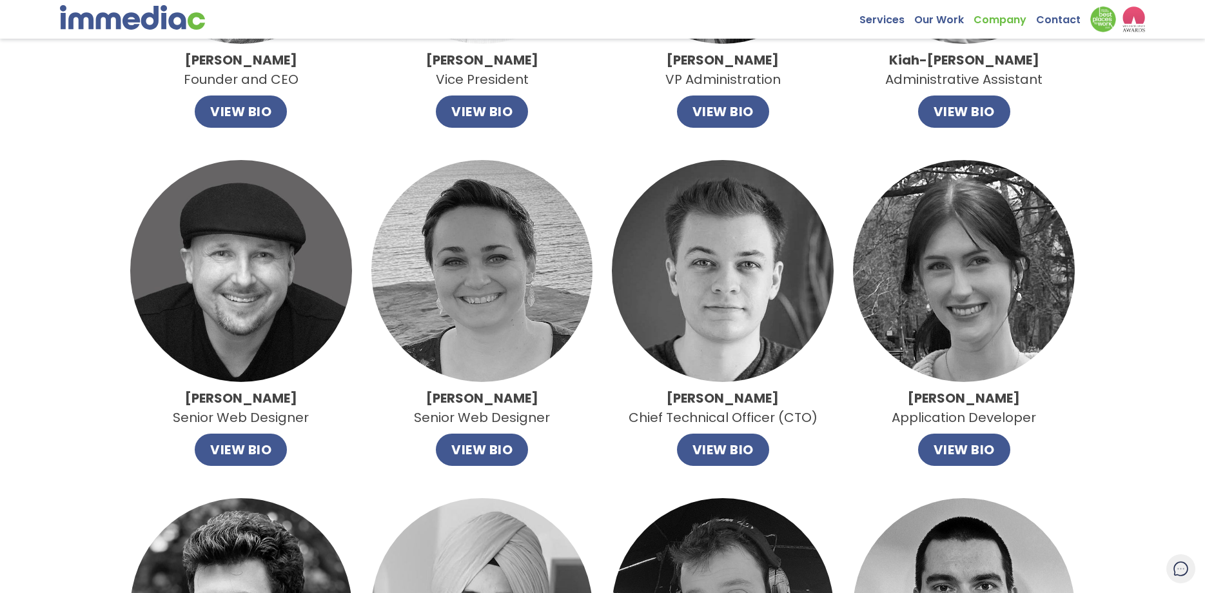
scroll to position [328, 0]
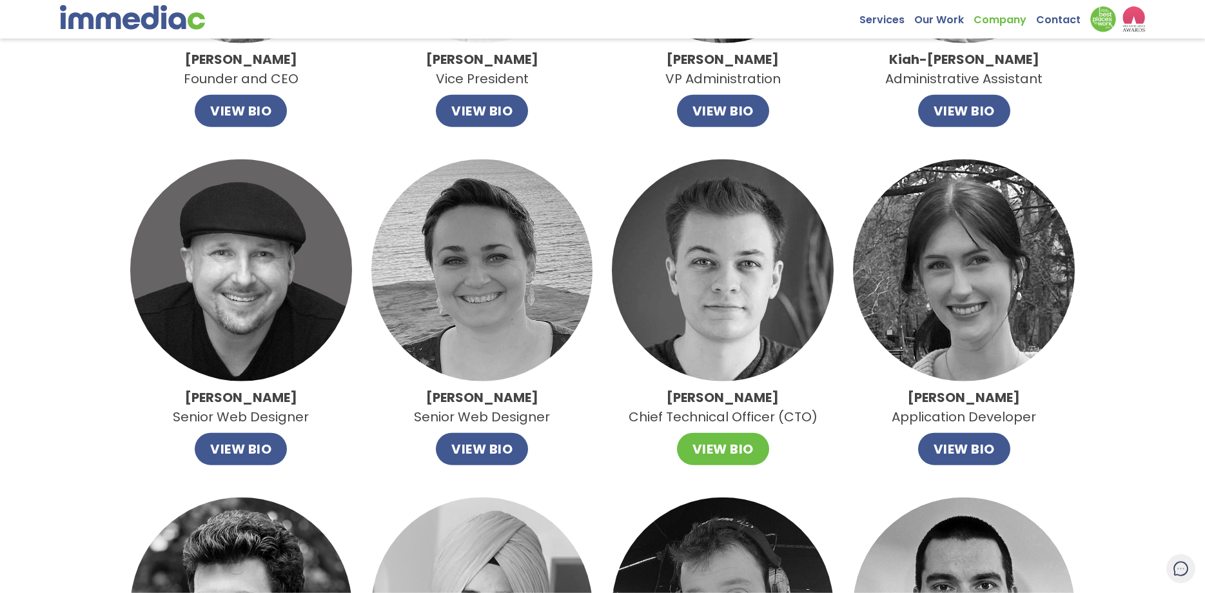
click at [726, 444] on button "VIEW BIO" at bounding box center [723, 449] width 92 height 32
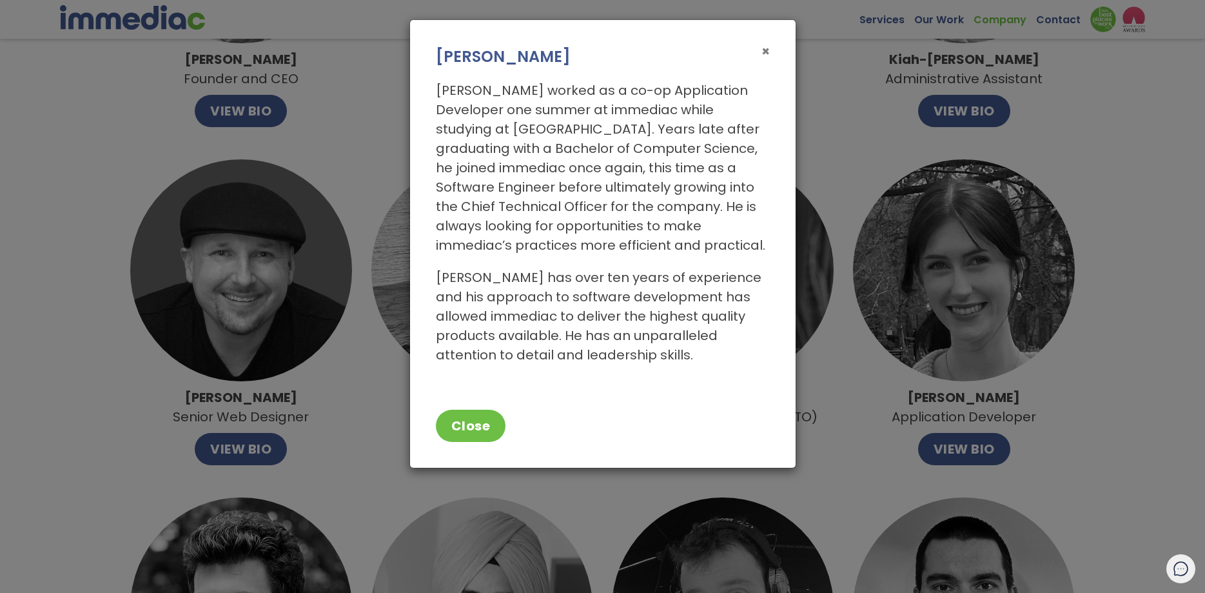
click at [767, 53] on span "×" at bounding box center [766, 51] width 8 height 19
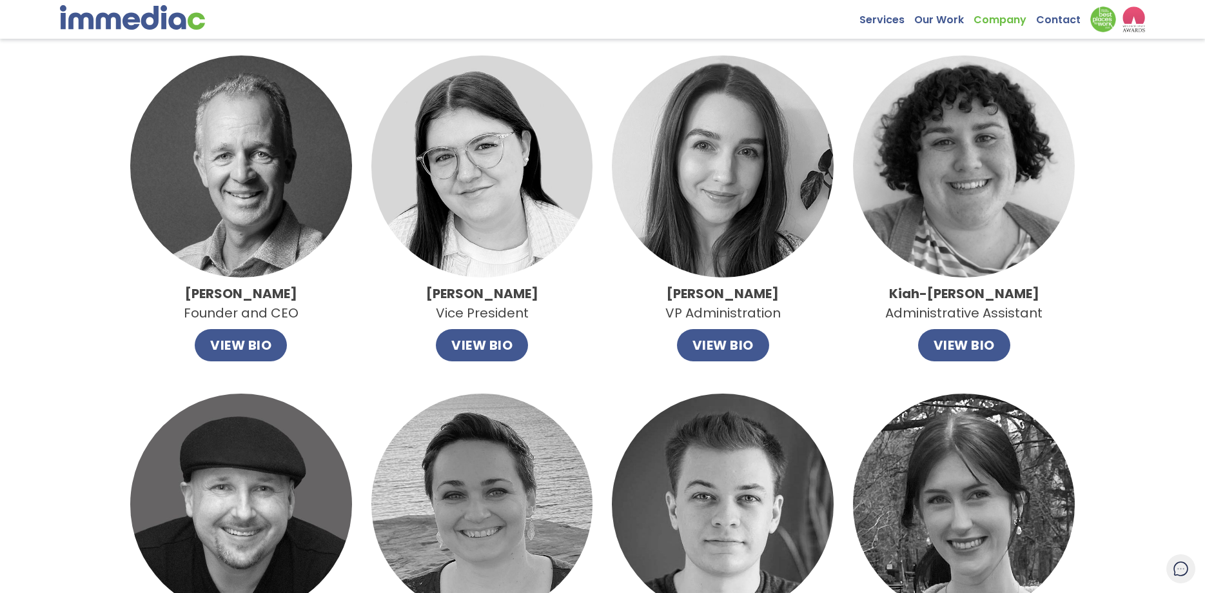
scroll to position [93, 0]
click at [262, 341] on button "VIEW BIO" at bounding box center [241, 346] width 92 height 32
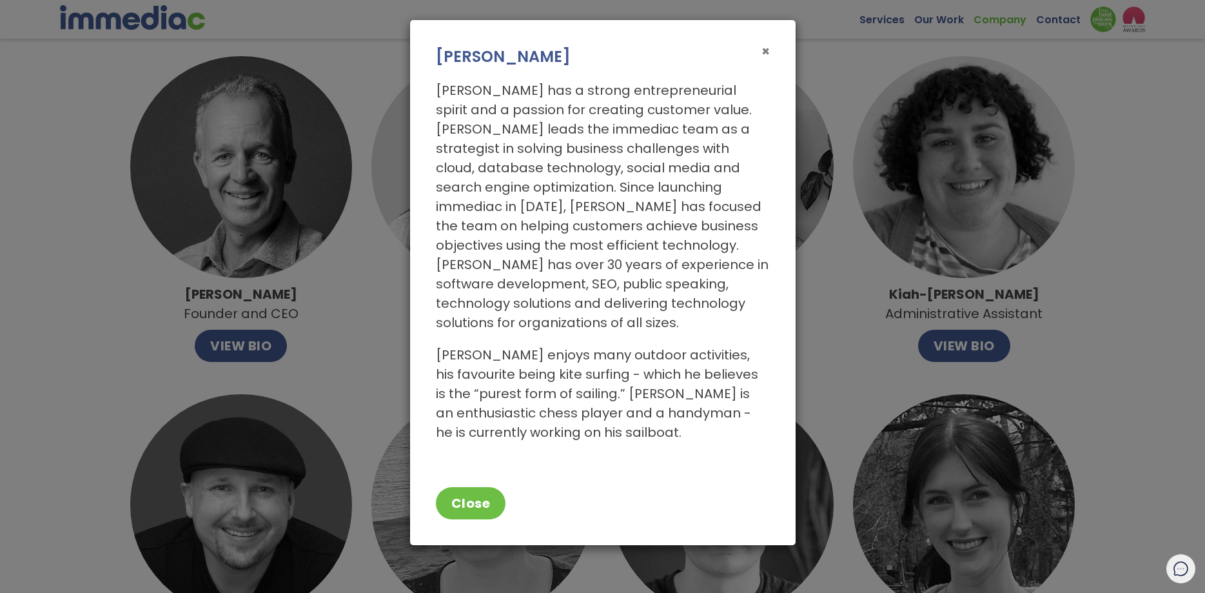
click at [768, 52] on span "×" at bounding box center [766, 51] width 8 height 19
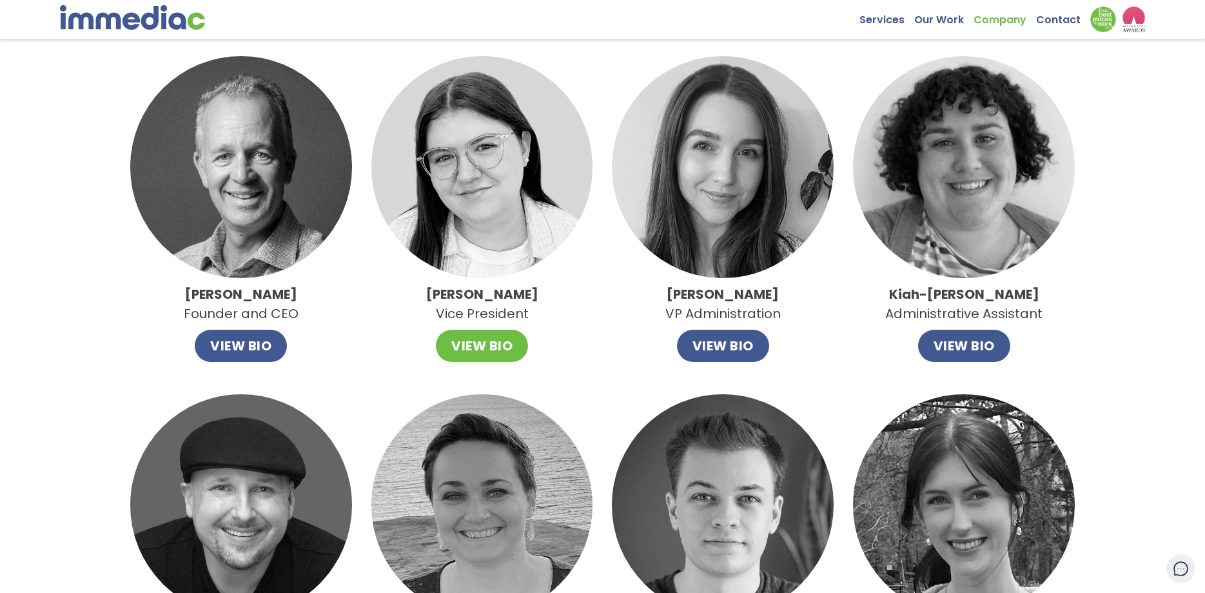
click at [503, 343] on button "VIEW BIO" at bounding box center [482, 346] width 92 height 32
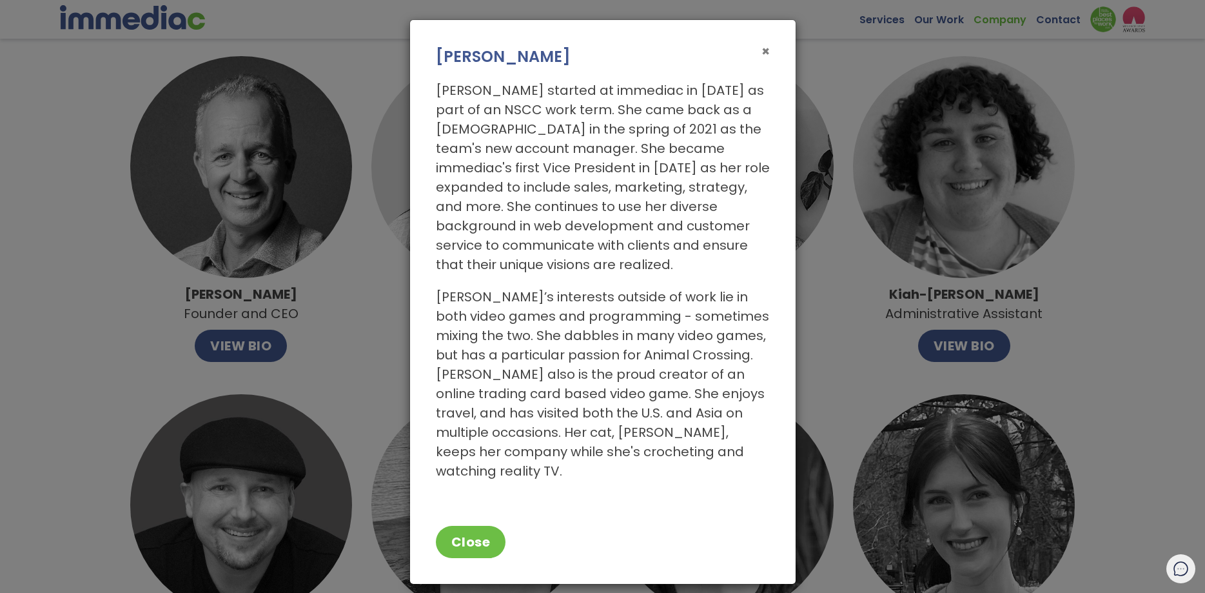
click at [769, 52] on span "×" at bounding box center [766, 51] width 8 height 19
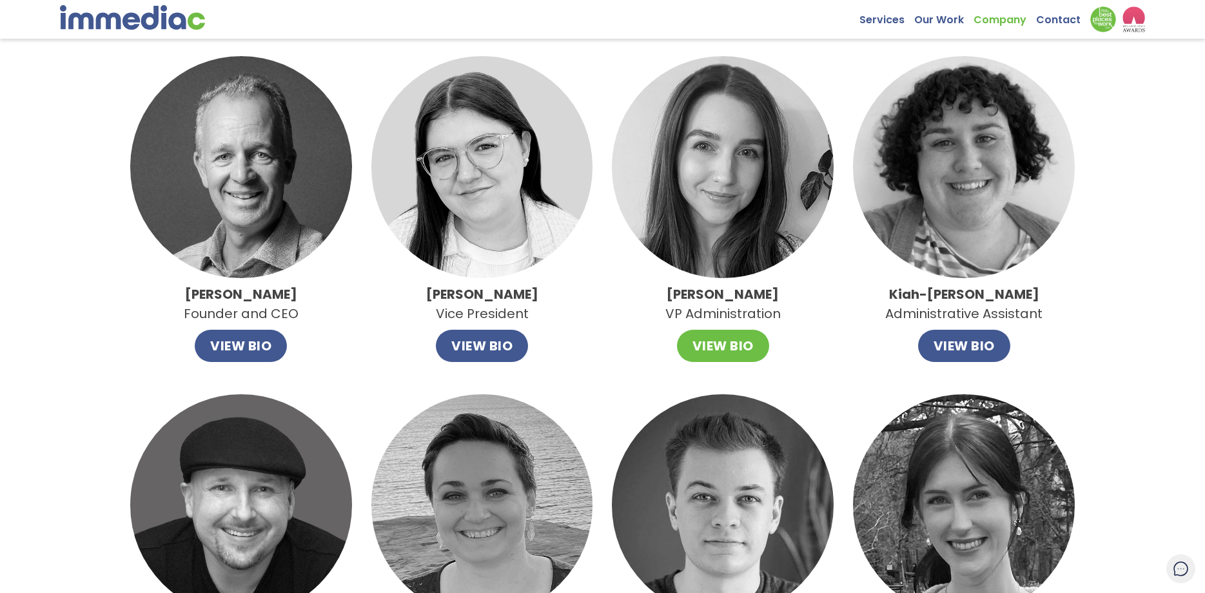
click at [730, 346] on button "VIEW BIO" at bounding box center [723, 346] width 92 height 32
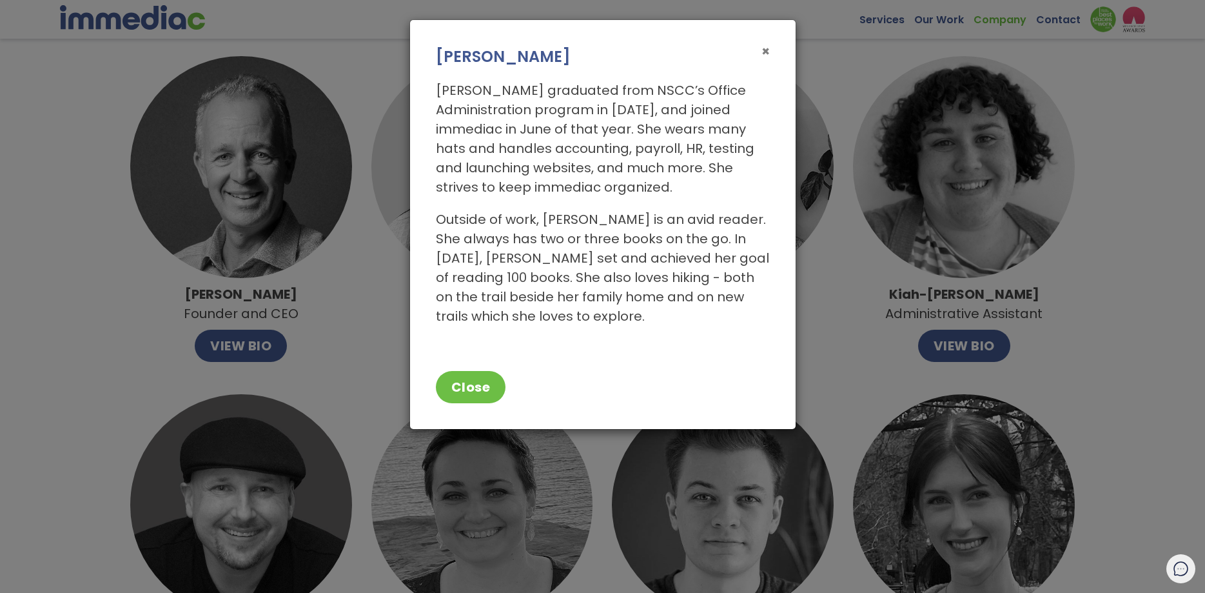
click at [768, 54] on span "×" at bounding box center [766, 51] width 8 height 19
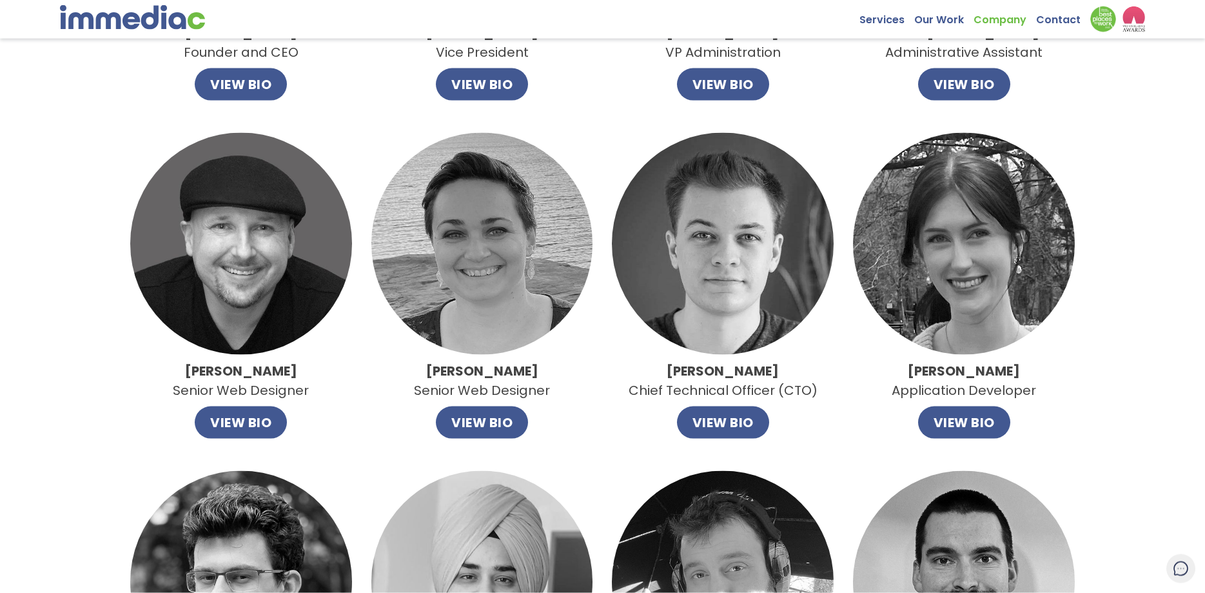
scroll to position [355, 0]
click at [228, 415] on button "VIEW BIO" at bounding box center [241, 422] width 92 height 32
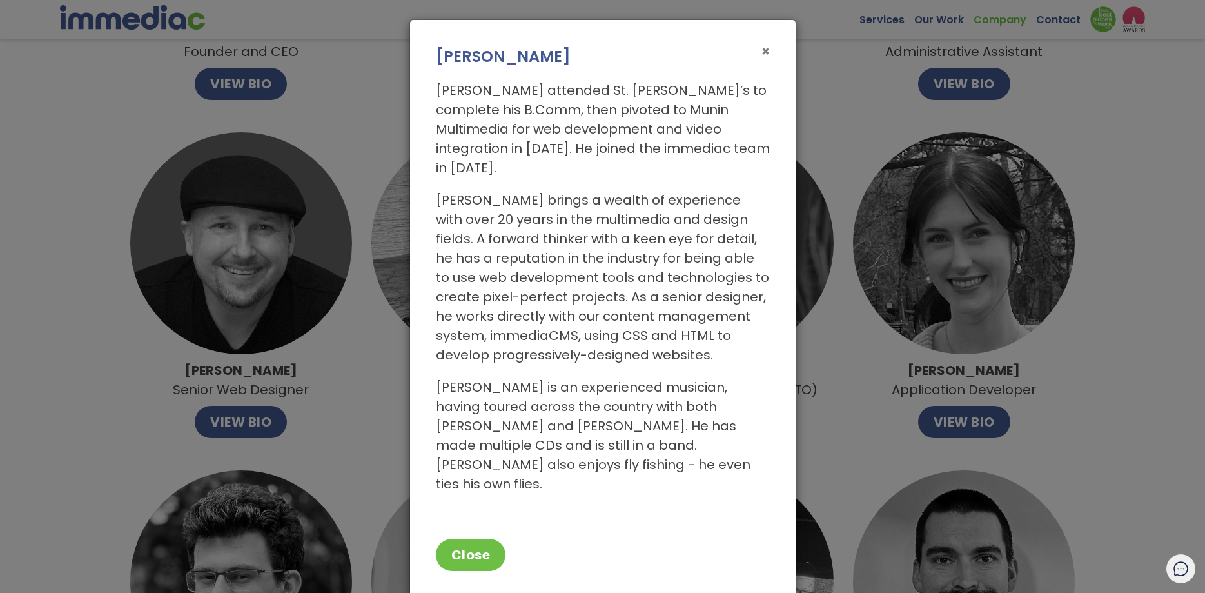
click at [766, 52] on span "×" at bounding box center [766, 51] width 8 height 19
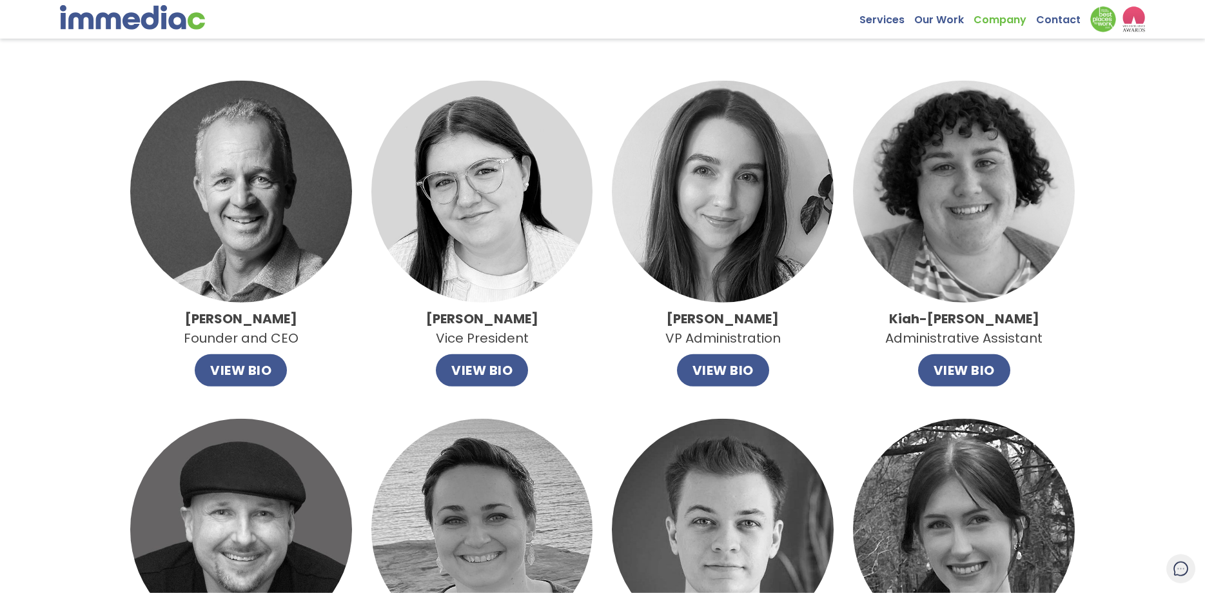
scroll to position [0, 0]
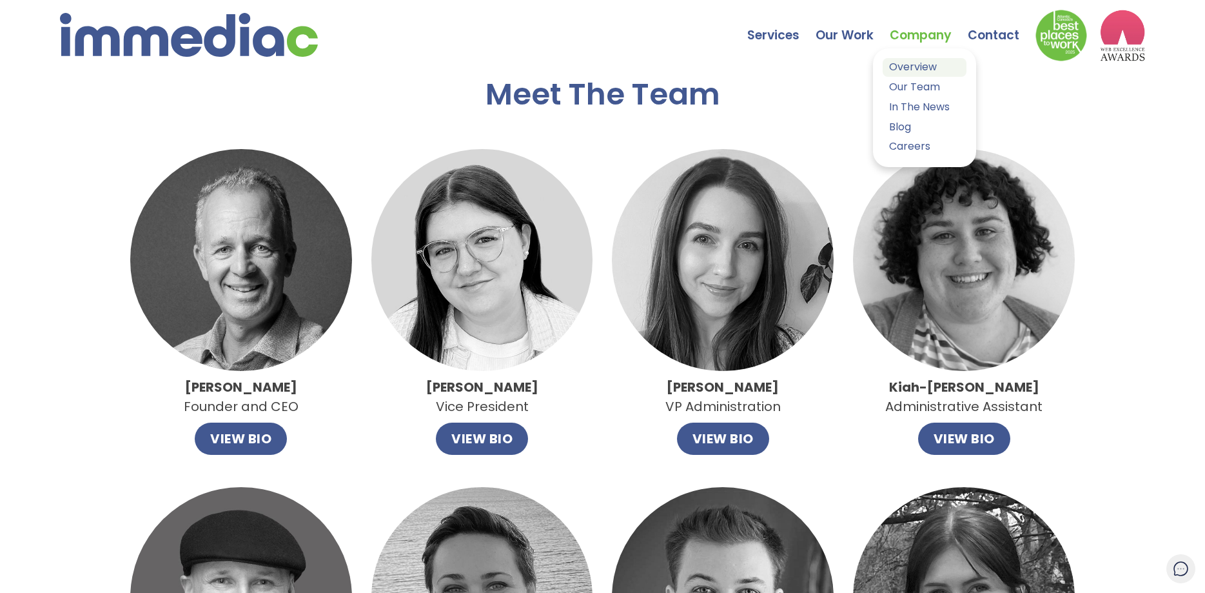
click at [913, 69] on link "Overview" at bounding box center [925, 67] width 84 height 19
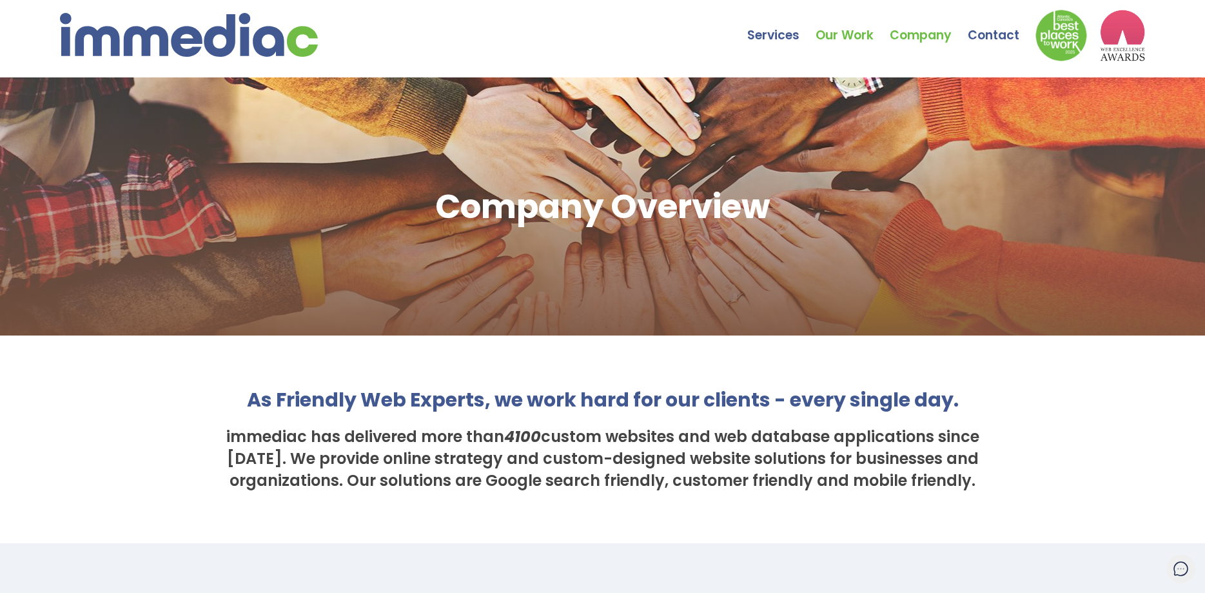
click at [843, 37] on link "Our Work" at bounding box center [853, 25] width 74 height 45
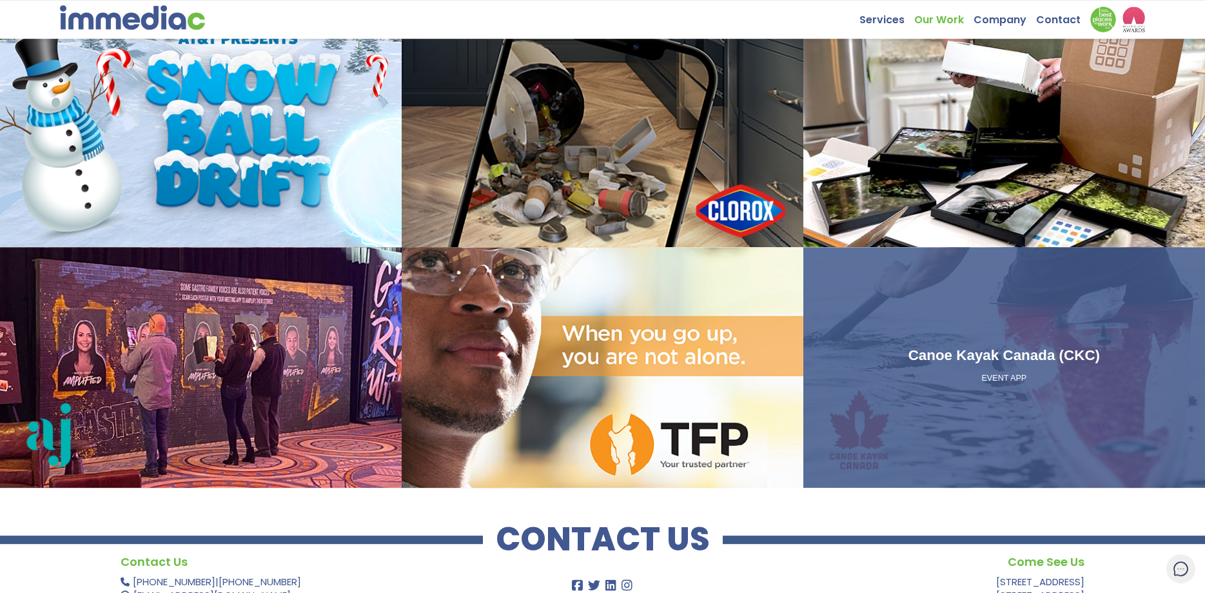
scroll to position [1458, 0]
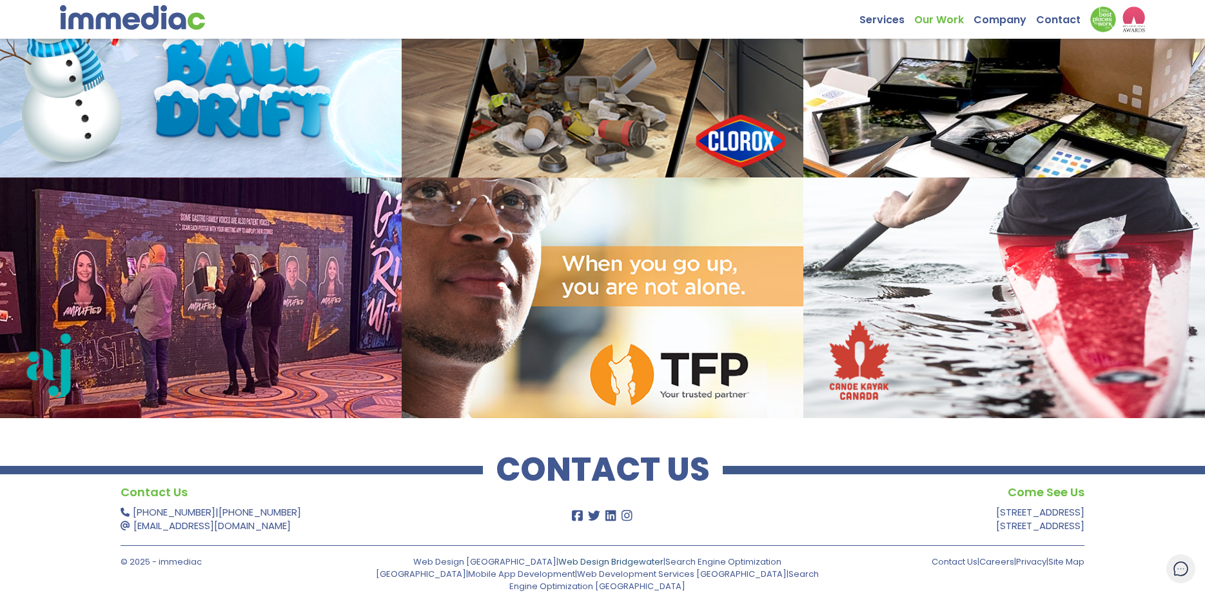
click at [559, 562] on link "Web Design Bridgewater" at bounding box center [611, 561] width 105 height 12
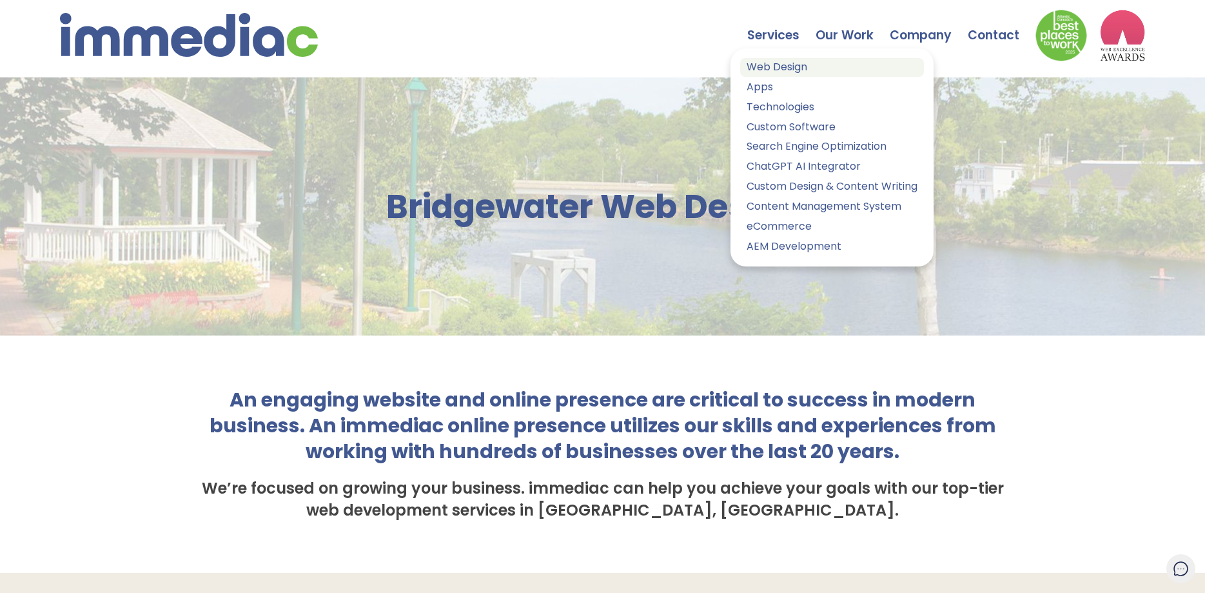
click at [778, 66] on link "Web Design" at bounding box center [832, 67] width 184 height 19
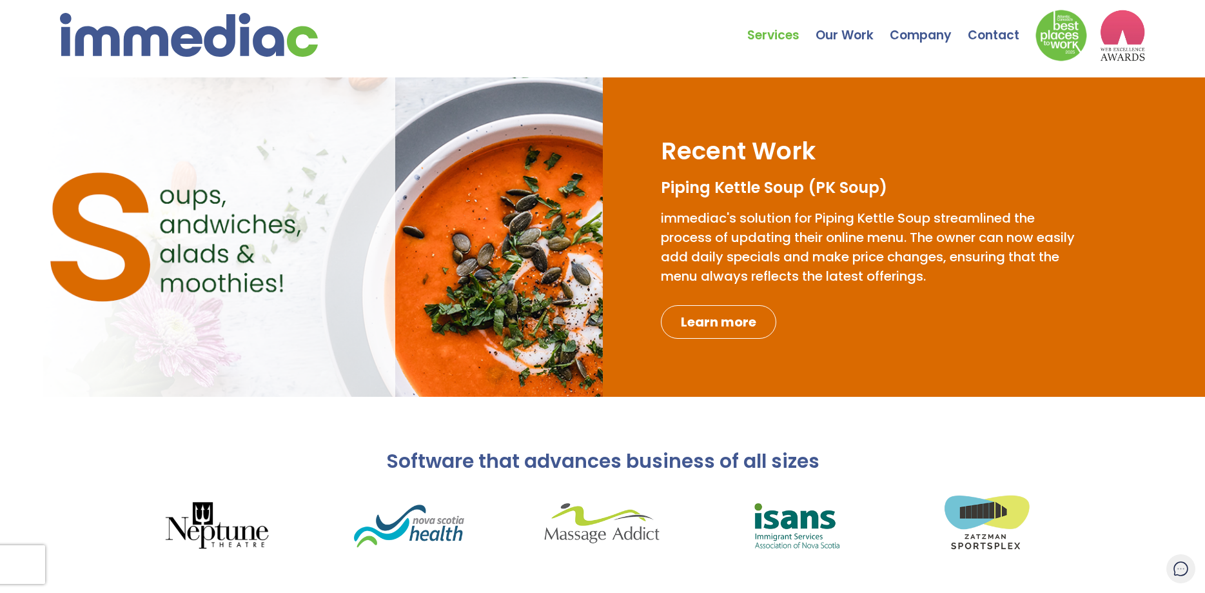
click at [798, 526] on img at bounding box center [794, 525] width 193 height 77
click at [777, 542] on img at bounding box center [794, 525] width 193 height 77
click at [1009, 37] on link "Contact" at bounding box center [1002, 25] width 68 height 45
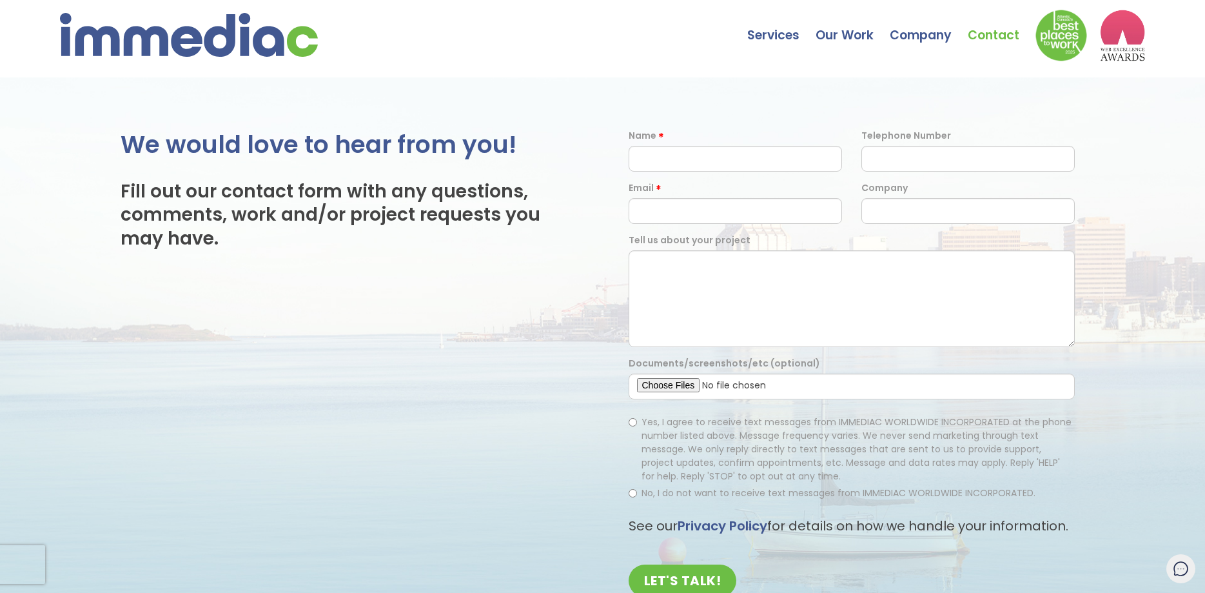
click at [1118, 47] on img at bounding box center [1122, 36] width 45 height 52
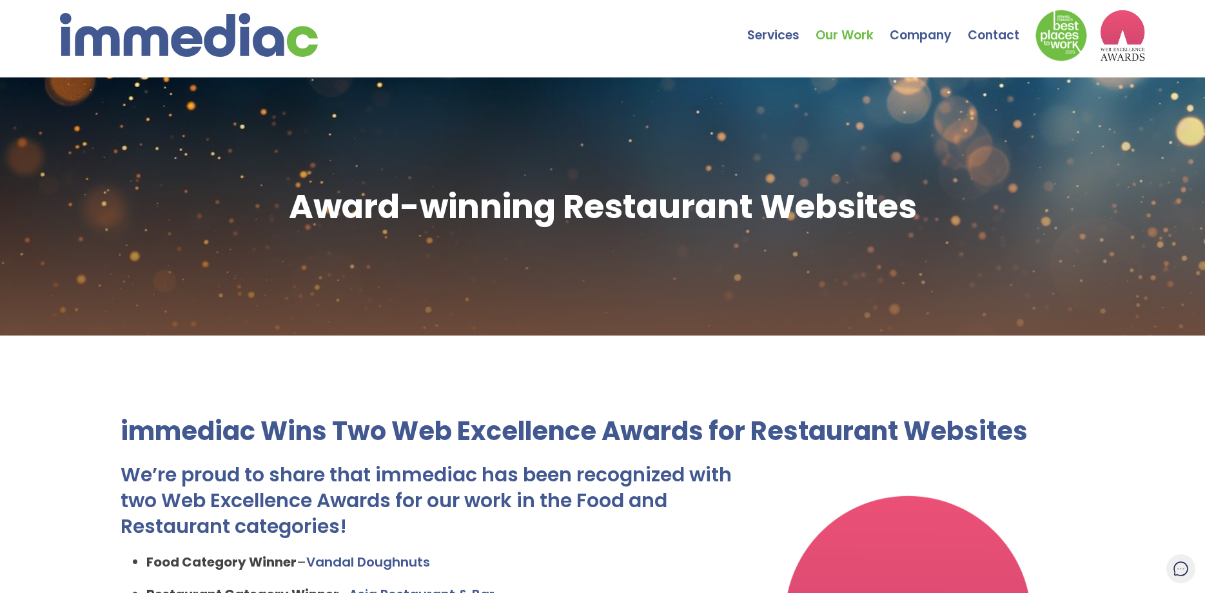
click at [842, 34] on link "Our Work" at bounding box center [853, 25] width 74 height 45
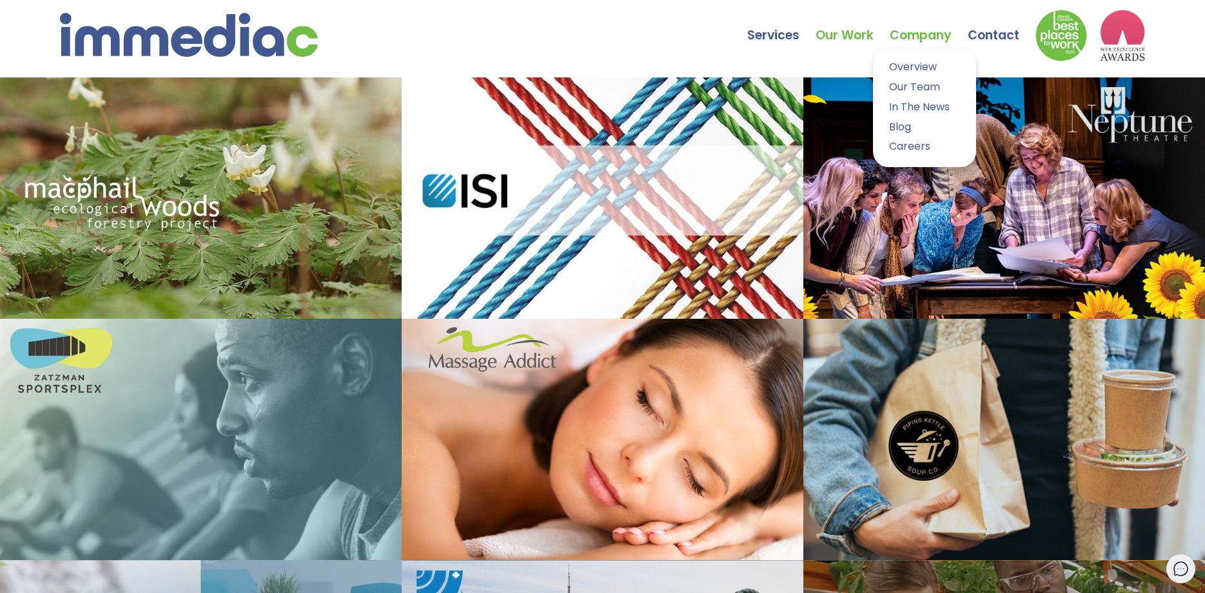
click at [935, 34] on link "Company" at bounding box center [929, 25] width 78 height 45
click at [932, 37] on link "Company" at bounding box center [929, 25] width 78 height 45
click at [911, 106] on link "In The News" at bounding box center [925, 107] width 84 height 19
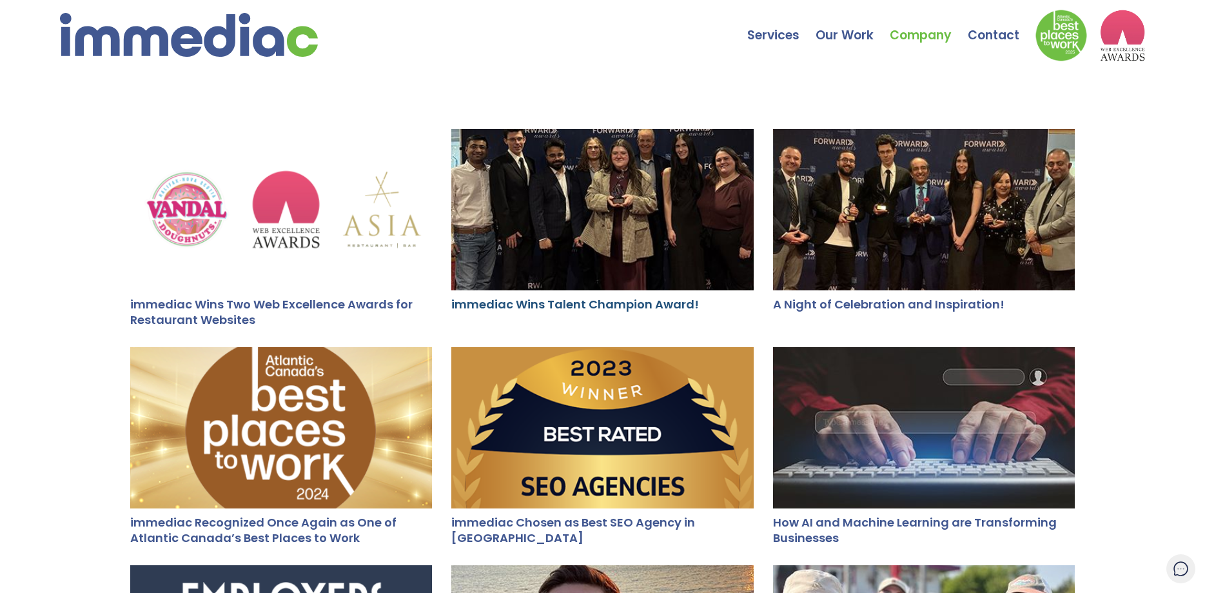
click at [555, 301] on link "immediac Wins Talent Champion Award!" at bounding box center [575, 304] width 248 height 16
click at [881, 204] on div at bounding box center [924, 209] width 302 height 161
